Goal: Transaction & Acquisition: Book appointment/travel/reservation

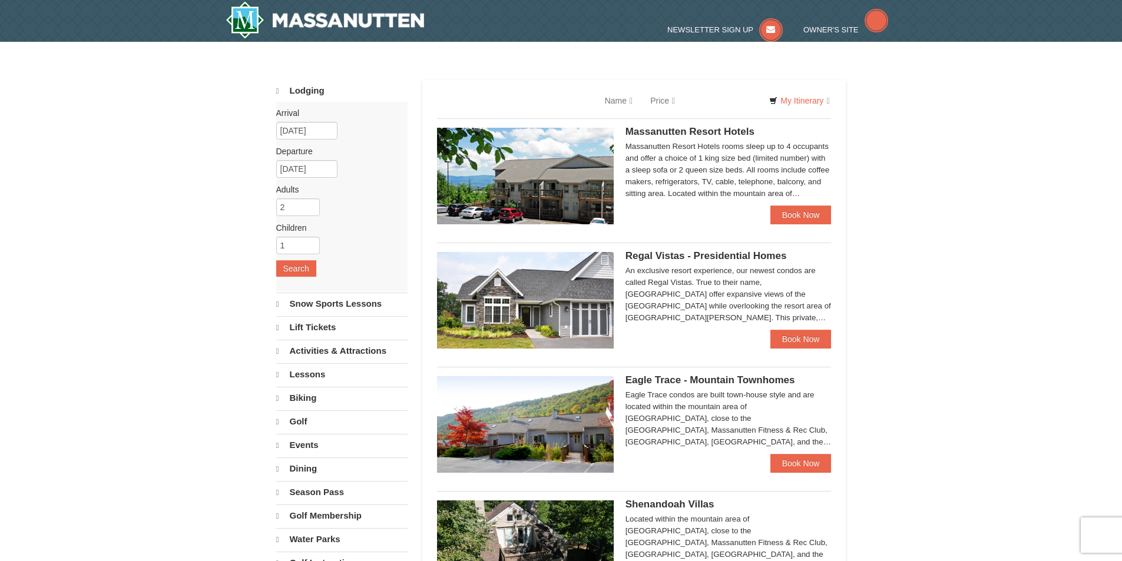
select select "10"
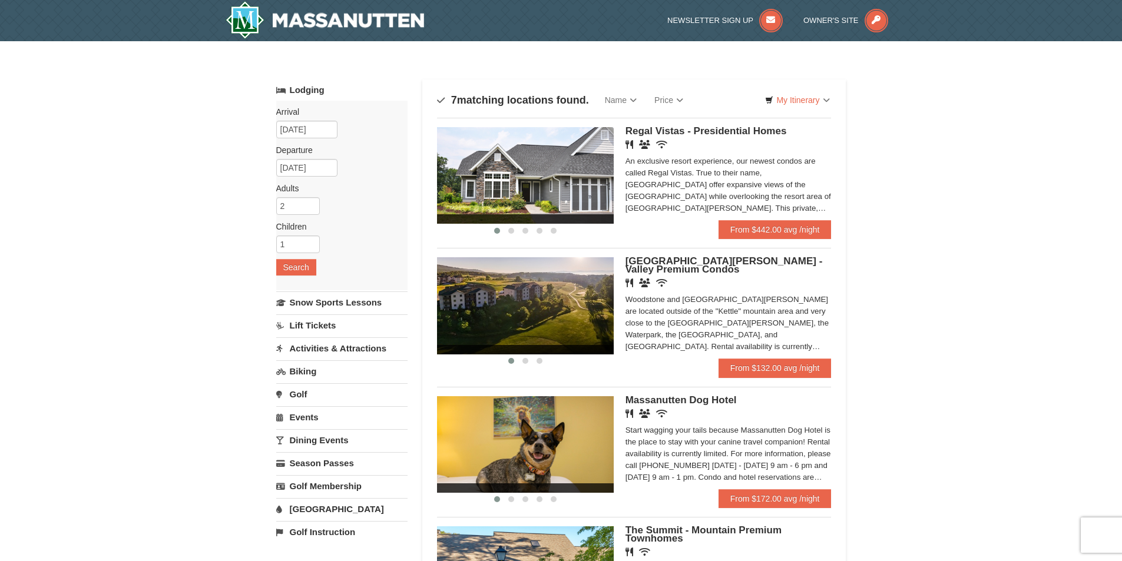
click at [525, 296] on img at bounding box center [525, 305] width 177 height 97
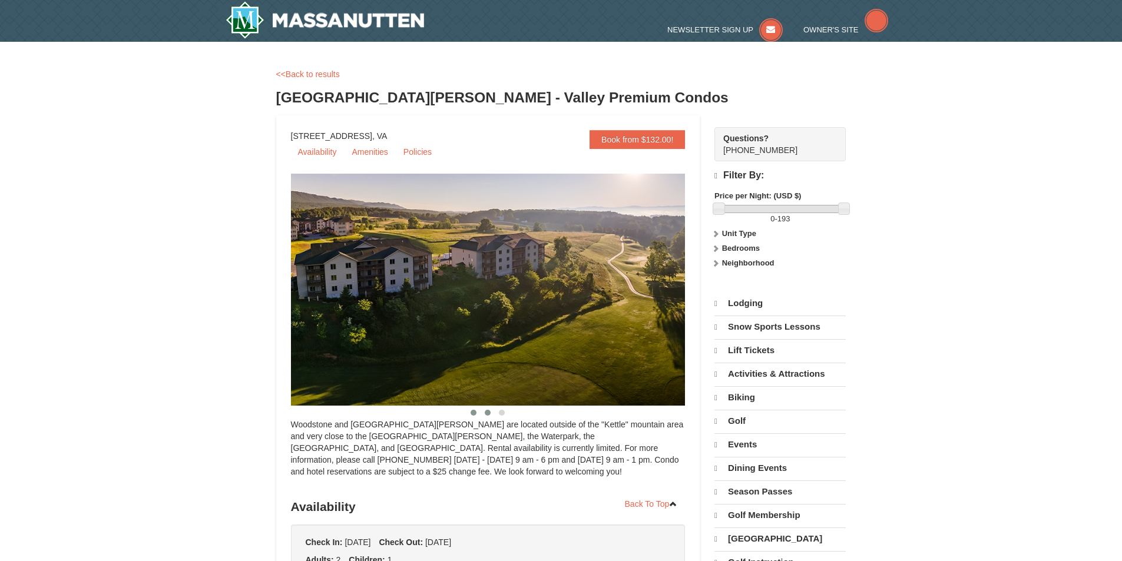
select select "10"
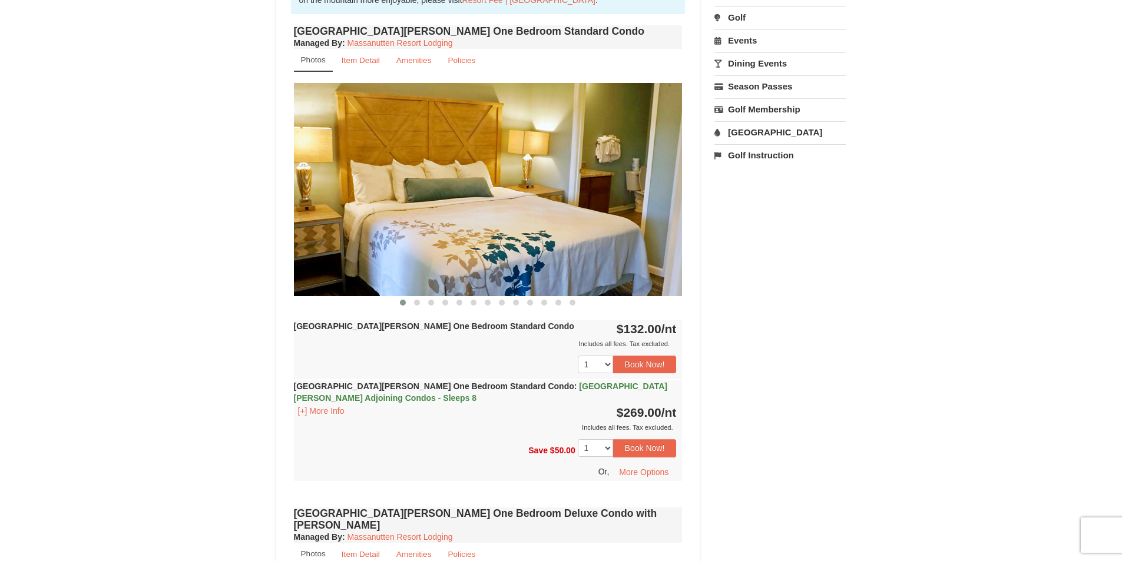
scroll to position [412, 0]
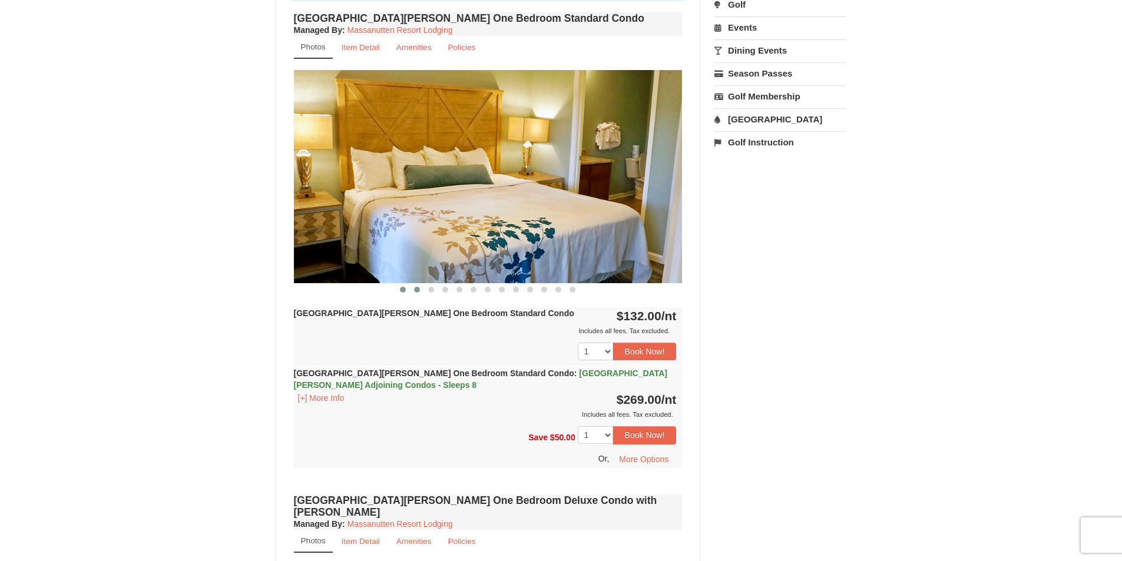
click at [419, 292] on span at bounding box center [417, 290] width 6 height 6
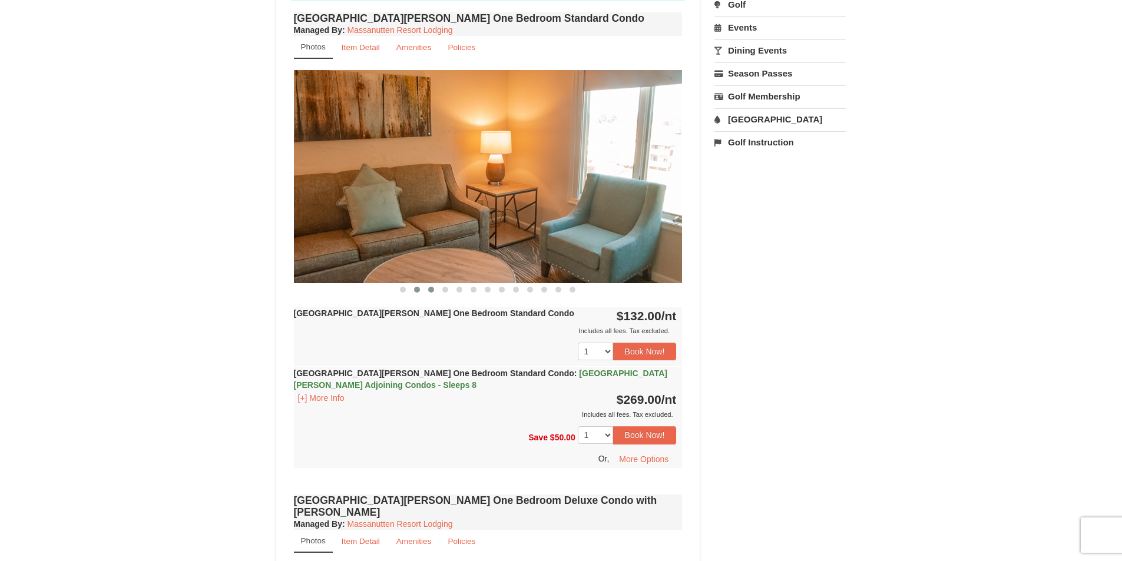
click at [431, 290] on span at bounding box center [431, 290] width 6 height 6
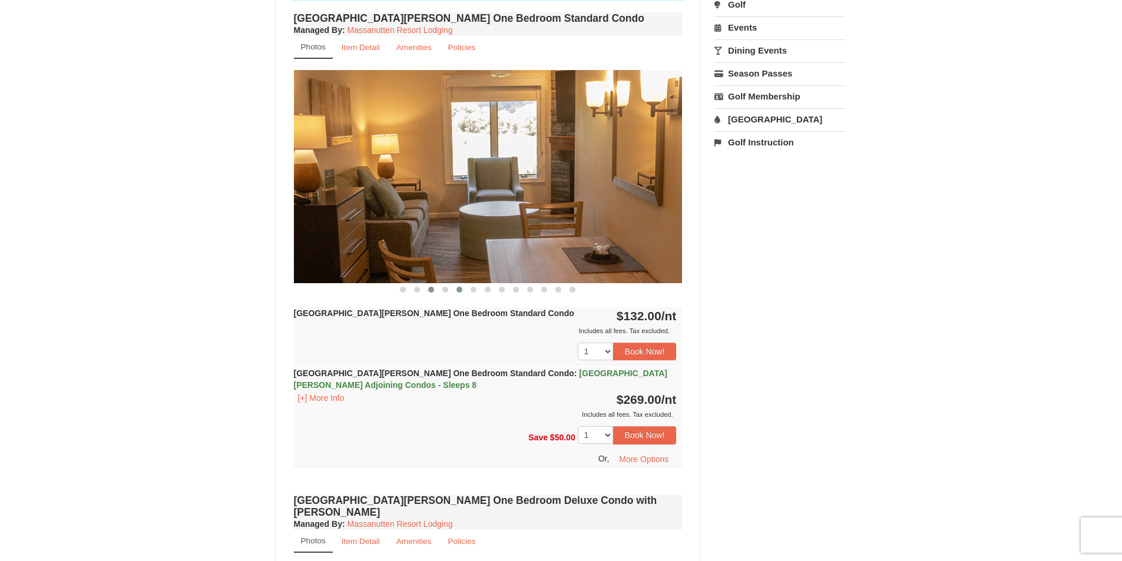
click at [457, 291] on span at bounding box center [460, 290] width 6 height 6
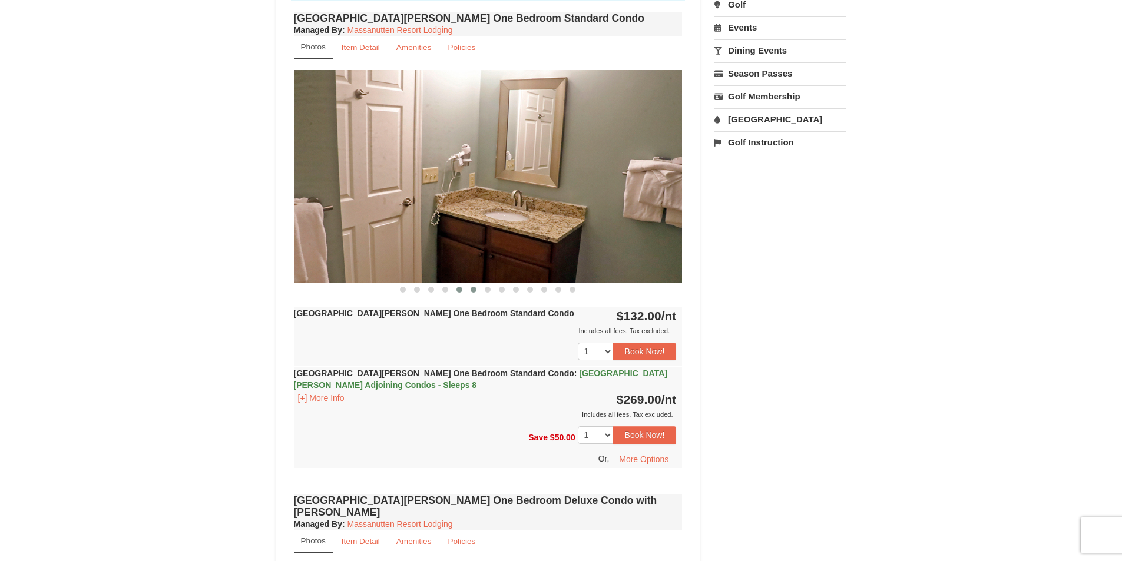
click at [475, 292] on span at bounding box center [474, 290] width 6 height 6
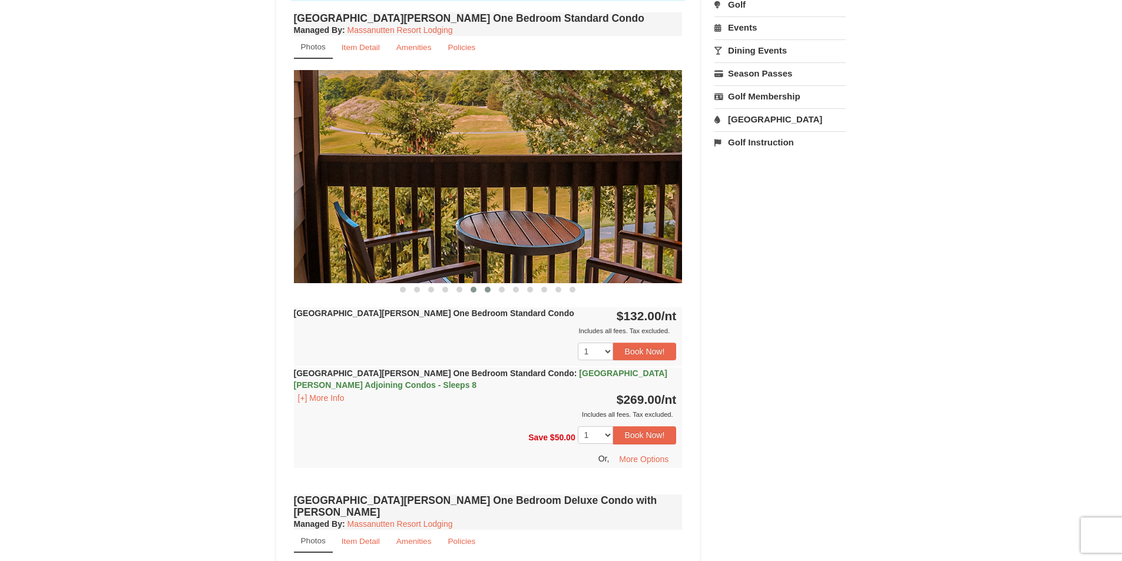
click at [487, 292] on span at bounding box center [488, 290] width 6 height 6
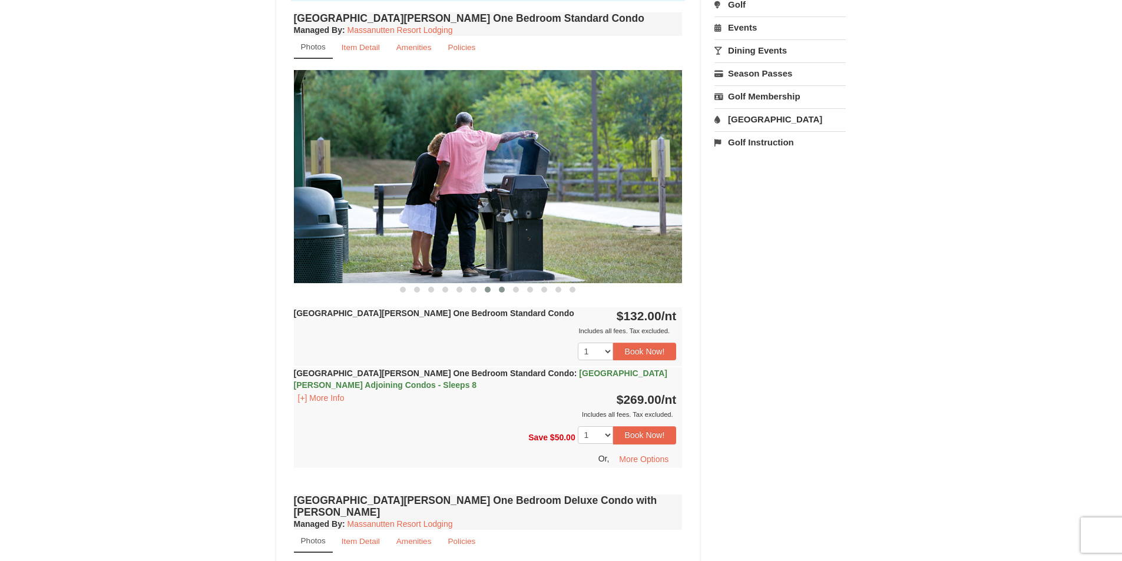
click at [500, 294] on button at bounding box center [502, 290] width 14 height 12
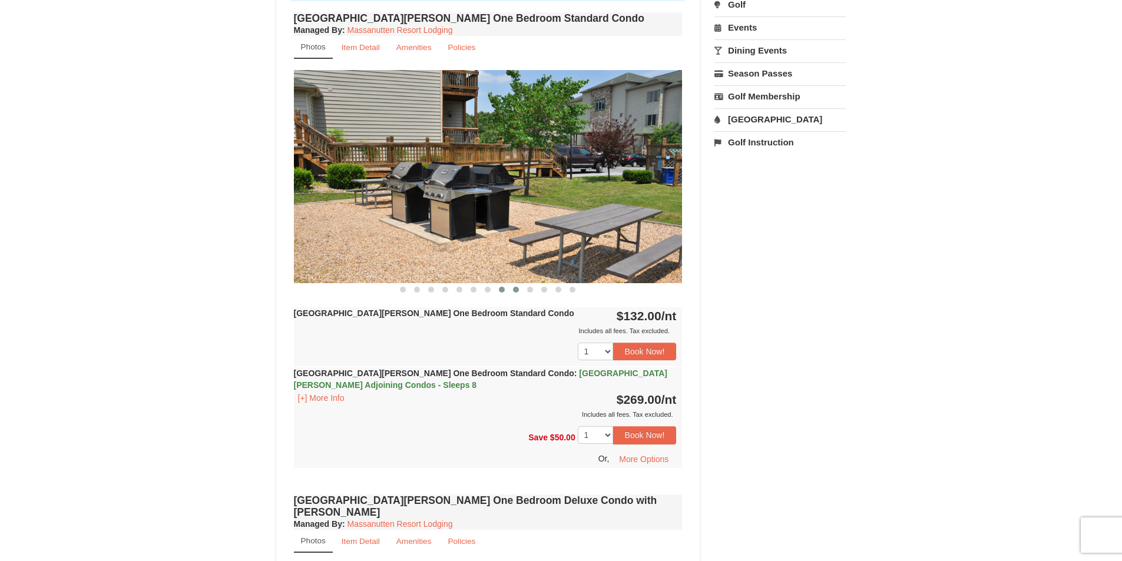
click at [512, 295] on button at bounding box center [516, 290] width 14 height 12
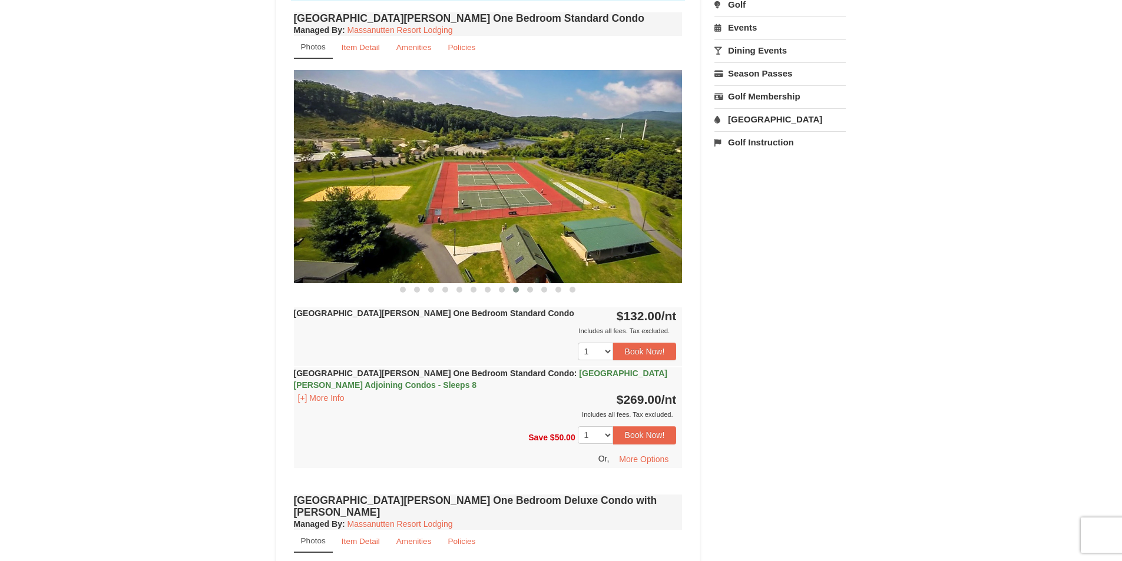
drag, startPoint x: 531, startPoint y: 296, endPoint x: 532, endPoint y: 345, distance: 48.9
click at [532, 345] on div "Woodstone Meadows One Bedroom Standard Condo Managed By : Massanutten Resort Lo…" at bounding box center [488, 250] width 395 height 482
click at [523, 290] on button at bounding box center [530, 290] width 14 height 12
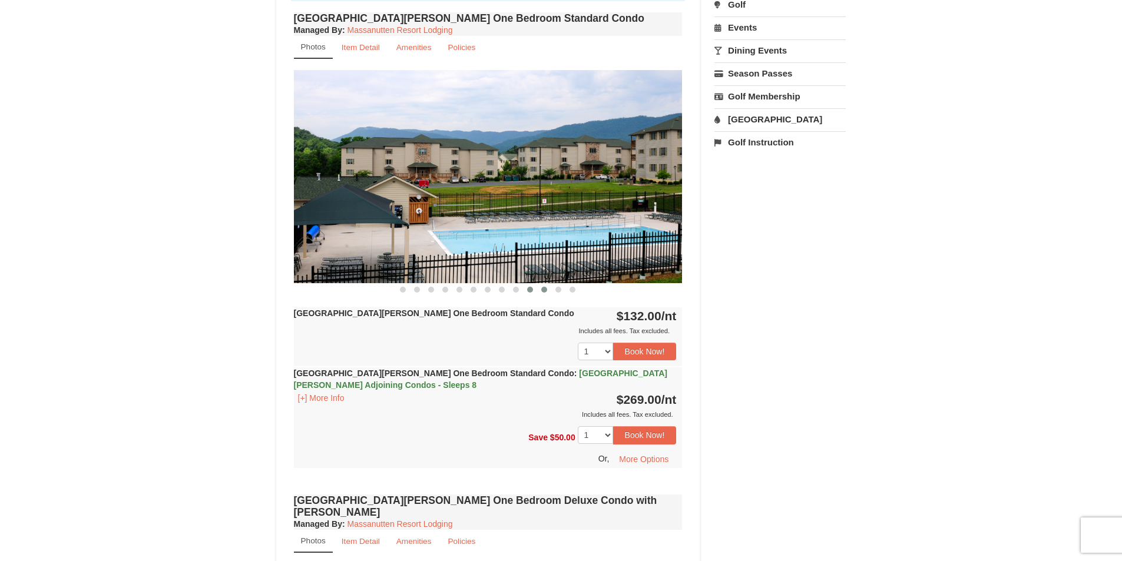
click at [548, 289] on button at bounding box center [544, 290] width 14 height 12
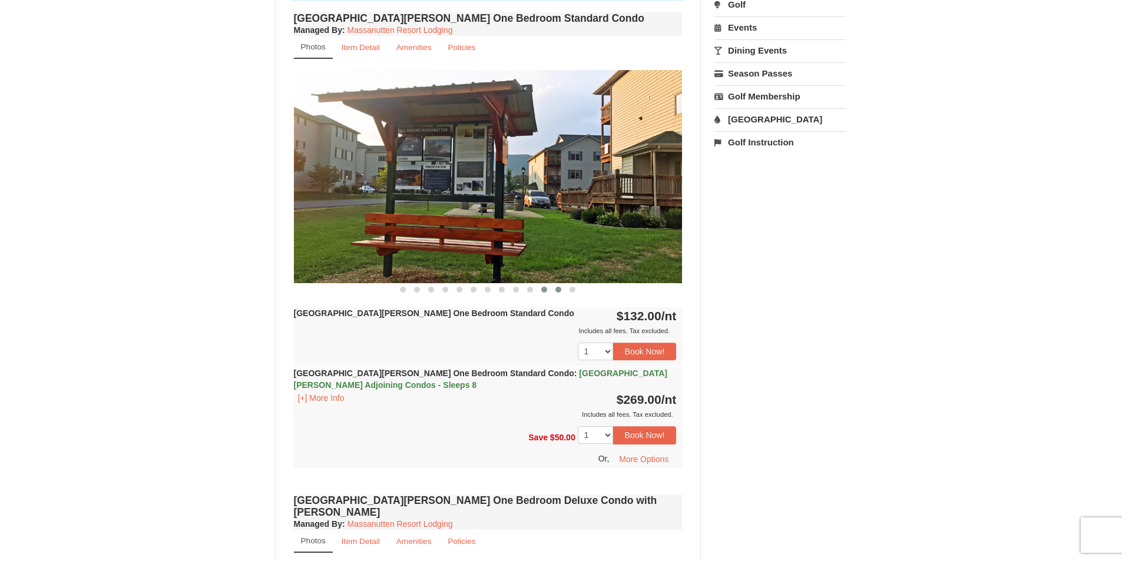
click at [563, 288] on button at bounding box center [558, 290] width 14 height 12
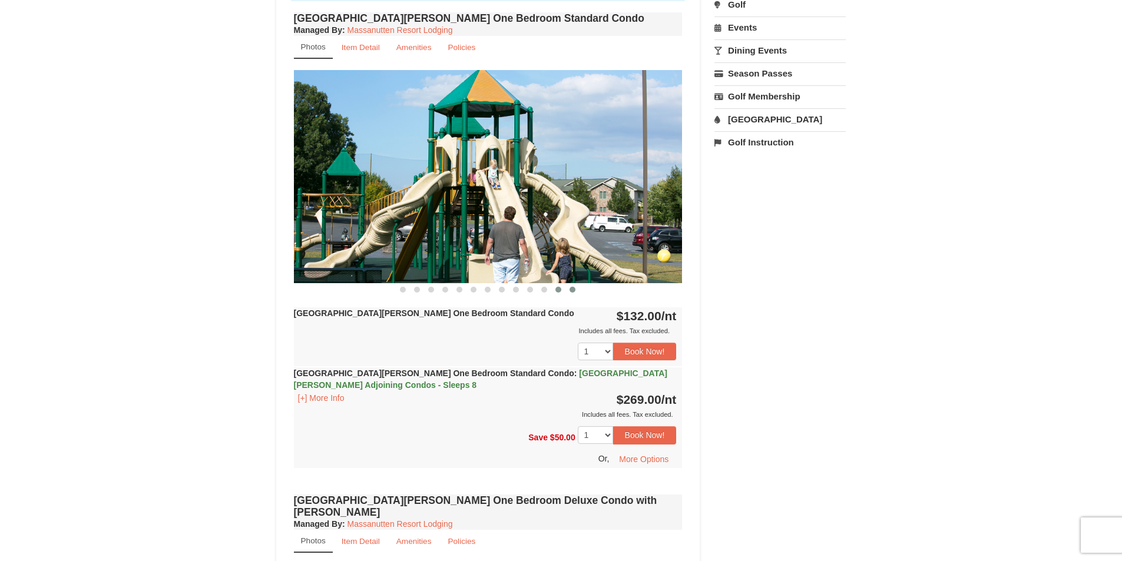
click at [572, 288] on span at bounding box center [573, 290] width 6 height 6
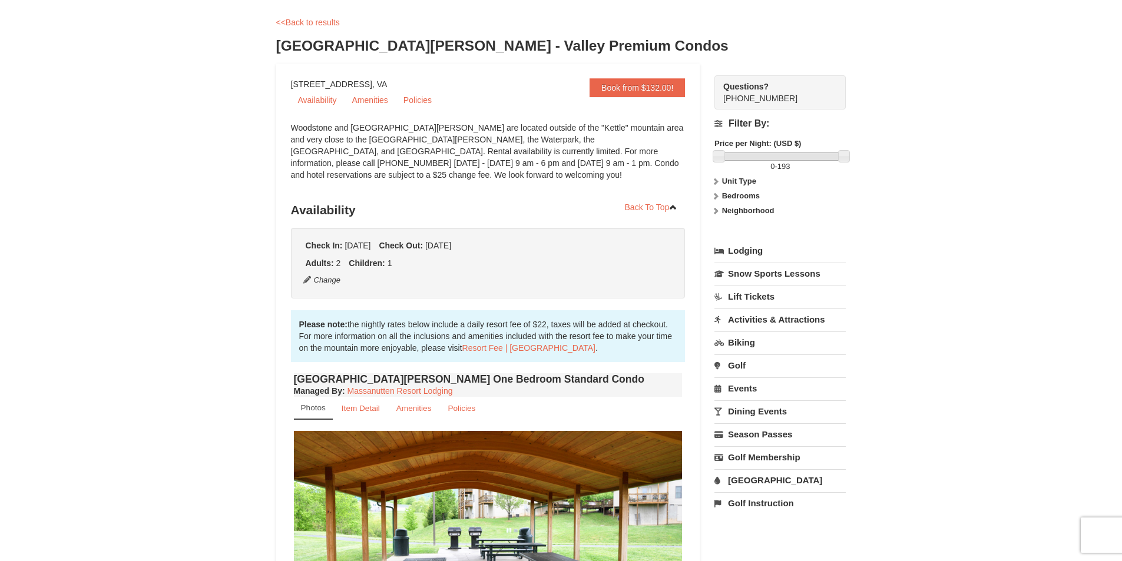
scroll to position [0, 0]
